Goal: Book appointment/travel/reservation

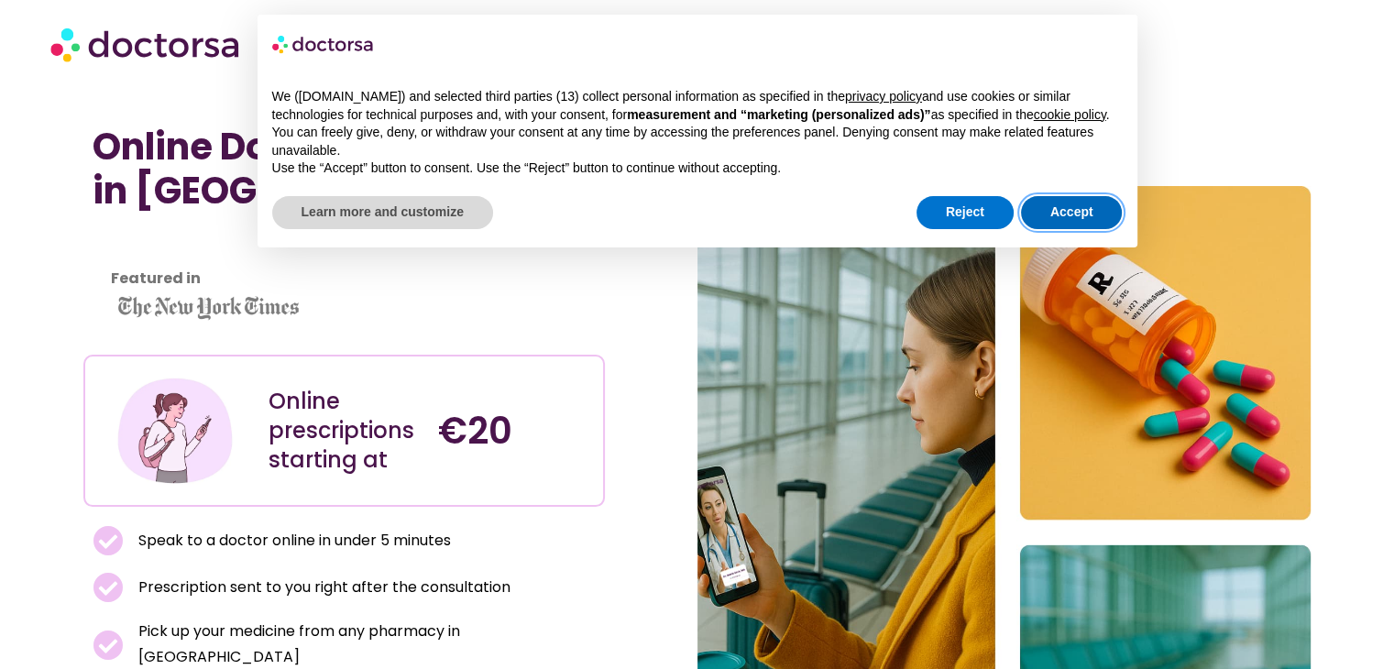
click at [1052, 212] on button "Accept" at bounding box center [1072, 212] width 102 height 33
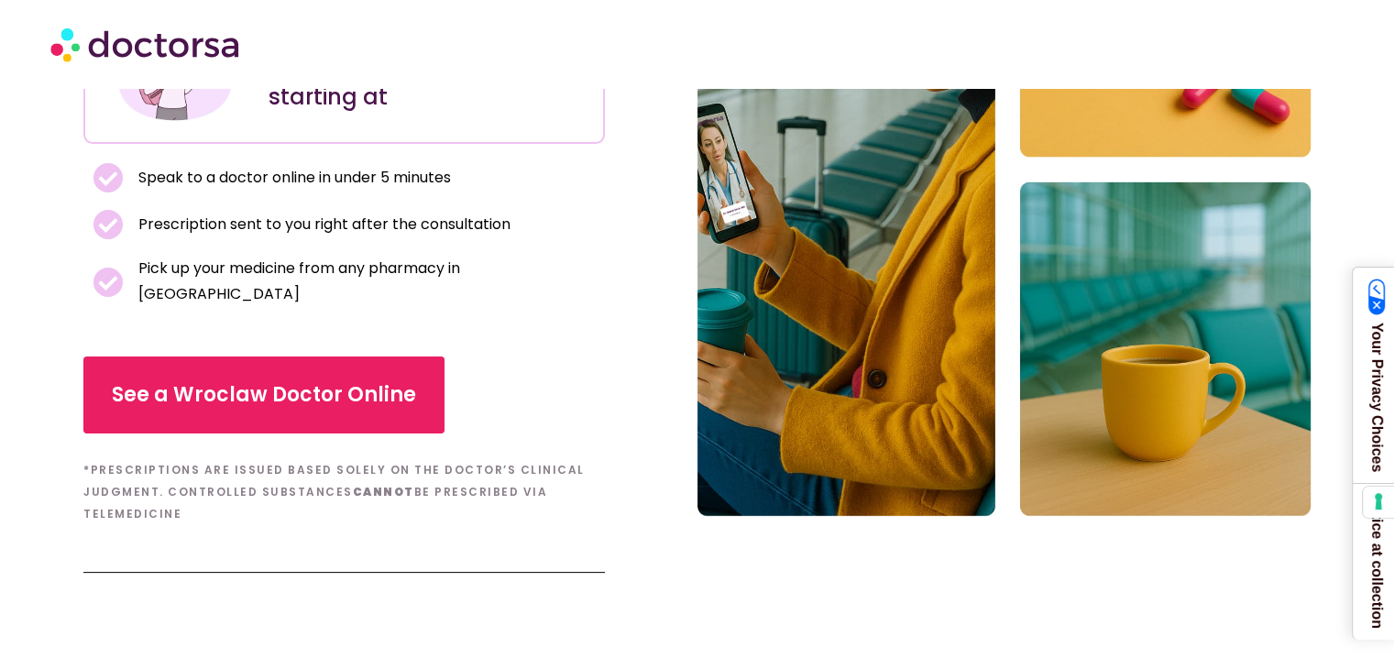
scroll to position [367, 0]
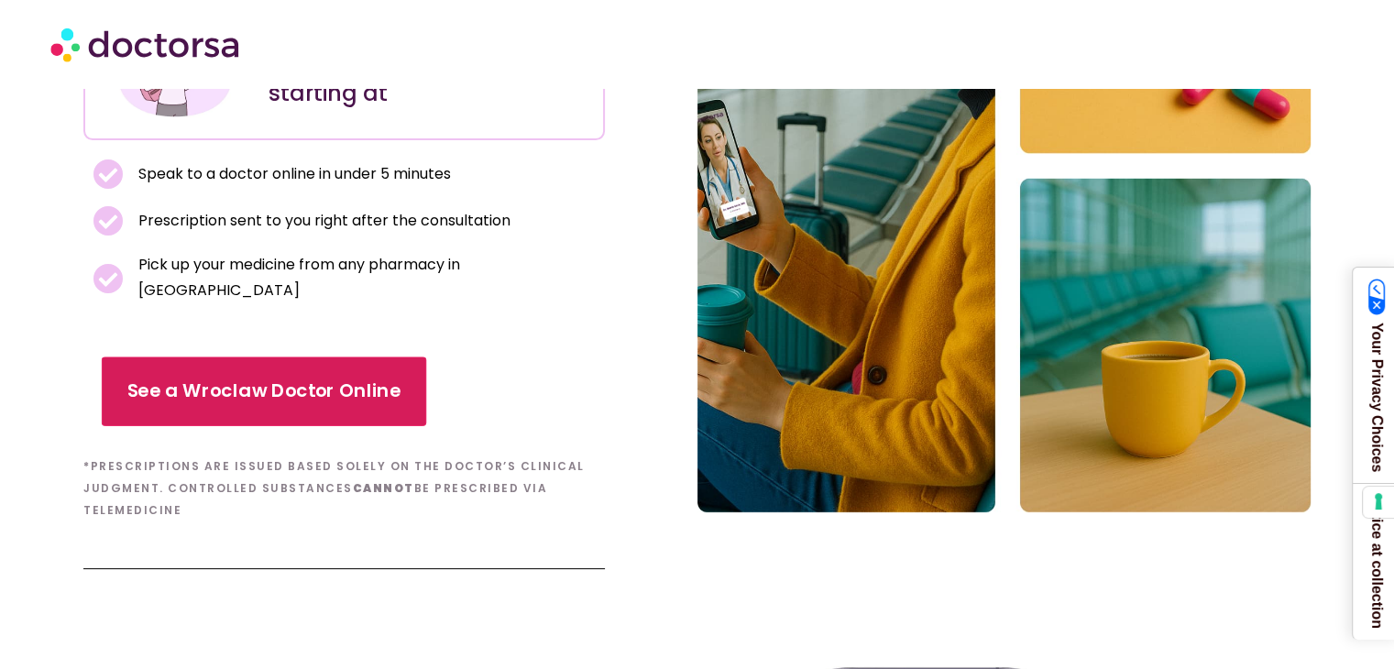
click at [346, 379] on span "See a Wroclaw Doctor Online" at bounding box center [264, 392] width 274 height 27
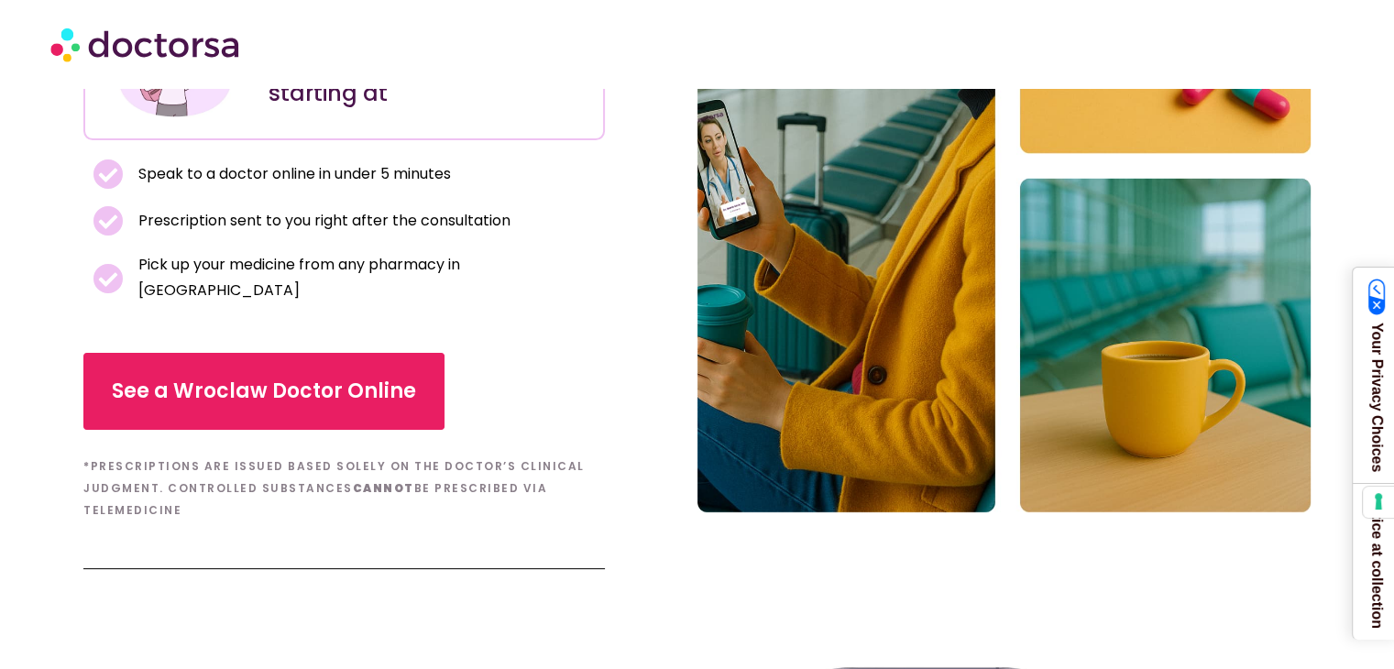
scroll to position [366, 0]
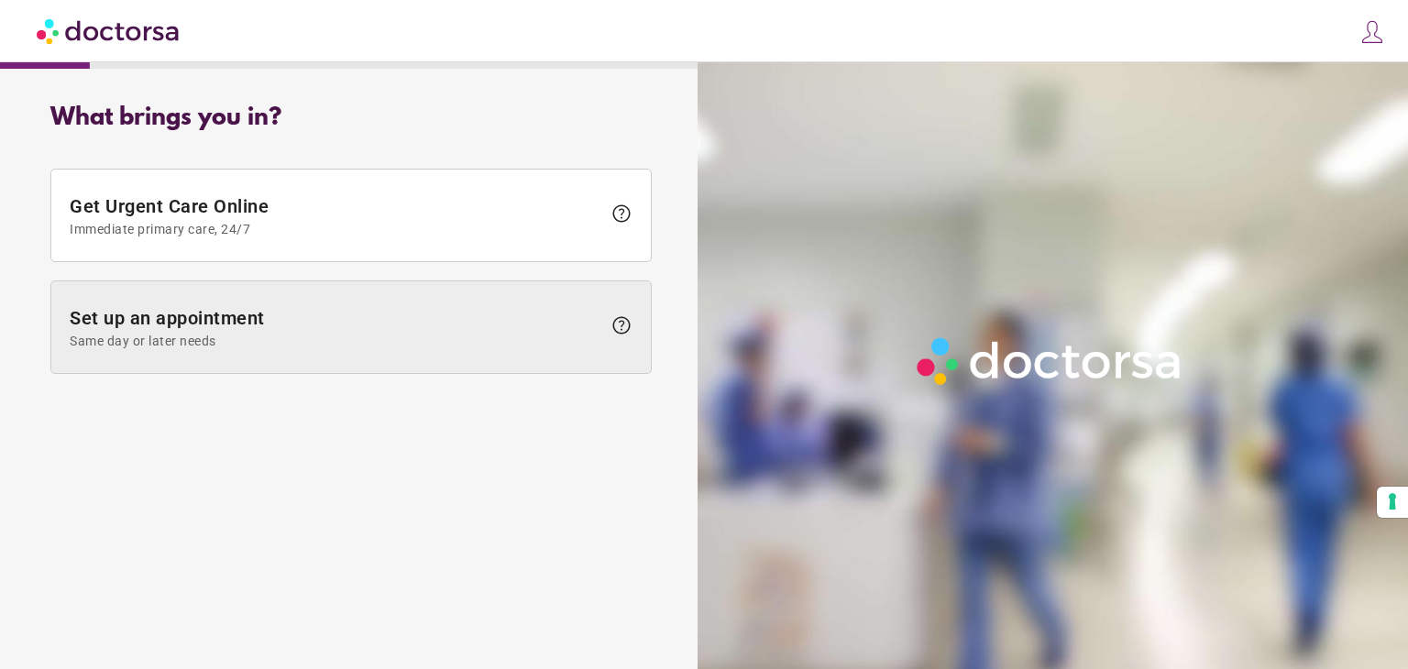
click at [394, 302] on span at bounding box center [351, 327] width 600 height 92
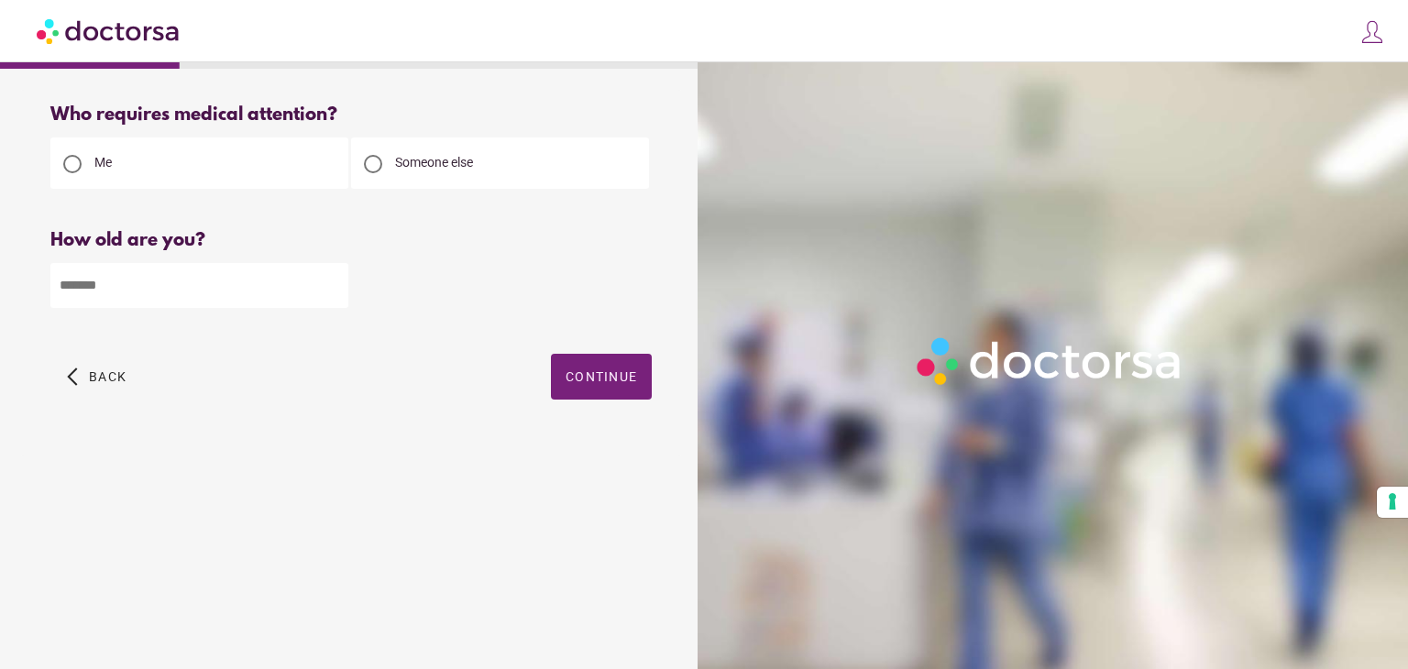
click at [268, 298] on input "number" at bounding box center [199, 285] width 298 height 45
type input "**"
click at [616, 381] on span "Continue" at bounding box center [602, 376] width 72 height 15
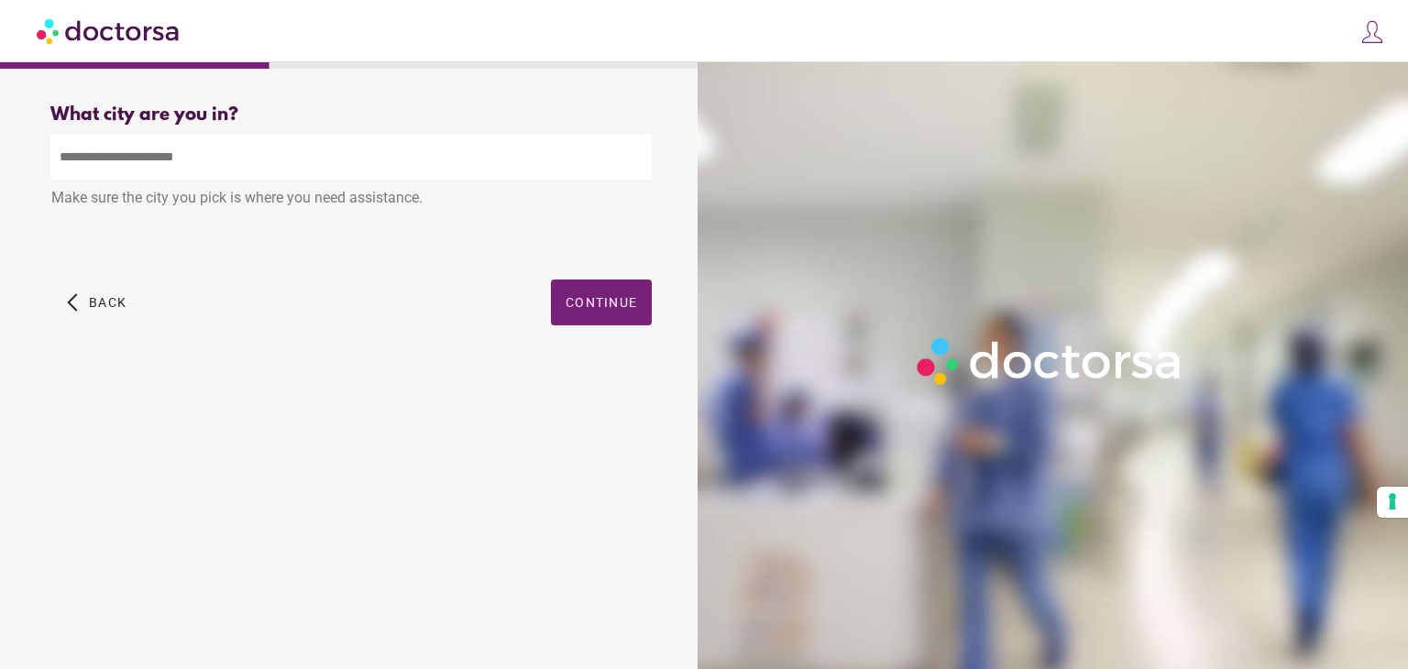
click at [453, 146] on input "text" at bounding box center [350, 157] width 601 height 45
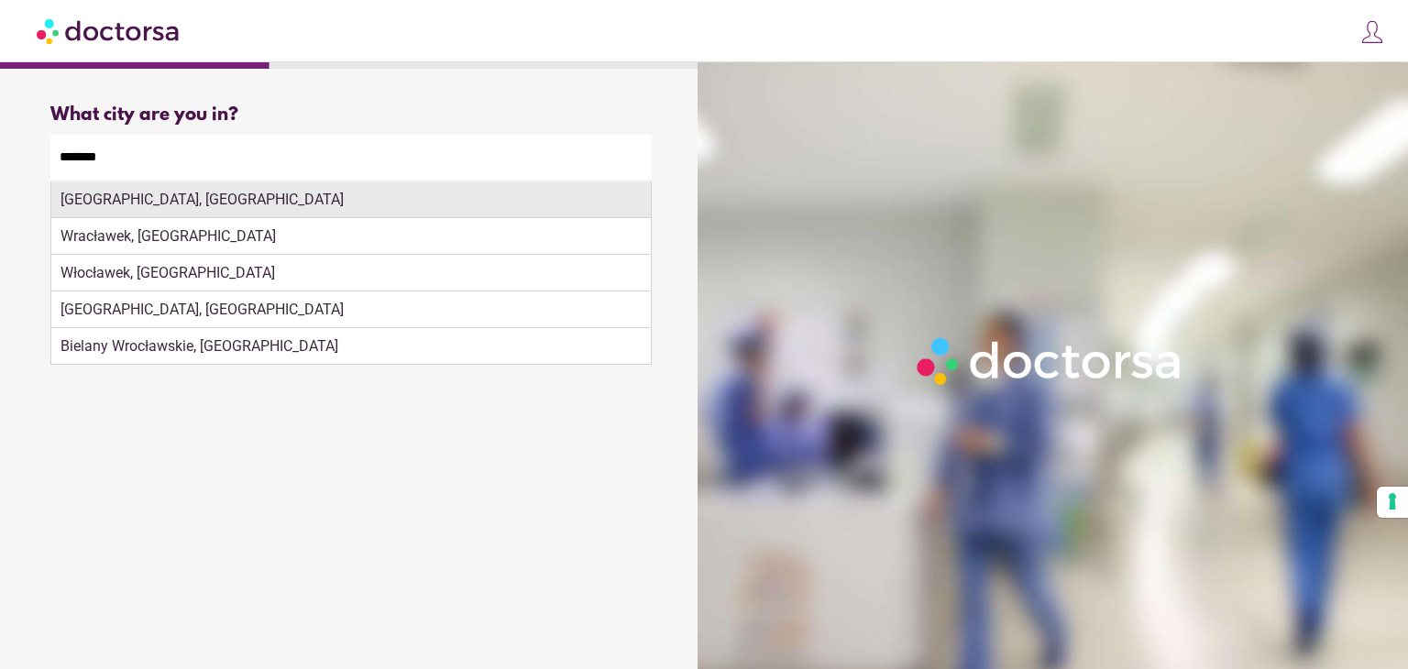
click at [417, 192] on div "[GEOGRAPHIC_DATA], [GEOGRAPHIC_DATA]" at bounding box center [351, 200] width 600 height 37
type input "**********"
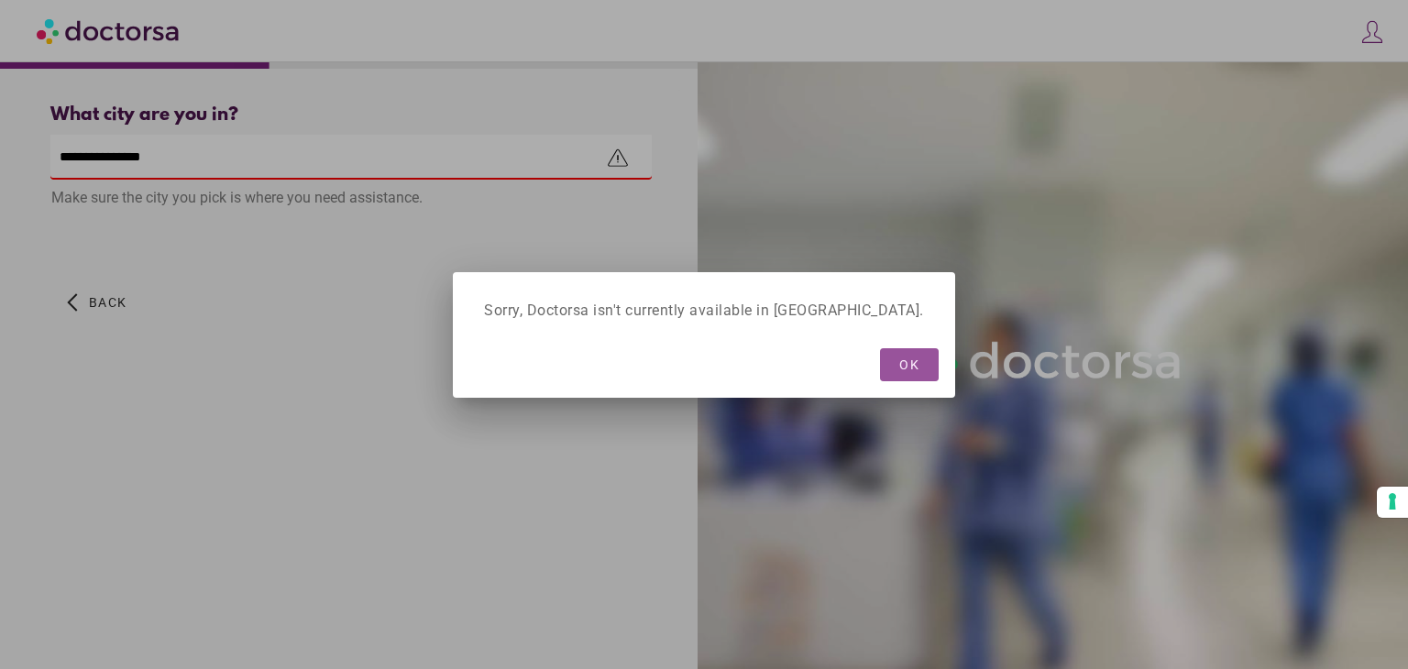
click at [598, 311] on div "Sorry, Doctorsa isn't currently available in [GEOGRAPHIC_DATA]." at bounding box center [704, 310] width 484 height 59
click at [880, 357] on span "button" at bounding box center [909, 364] width 59 height 33
